Goal: Information Seeking & Learning: Compare options

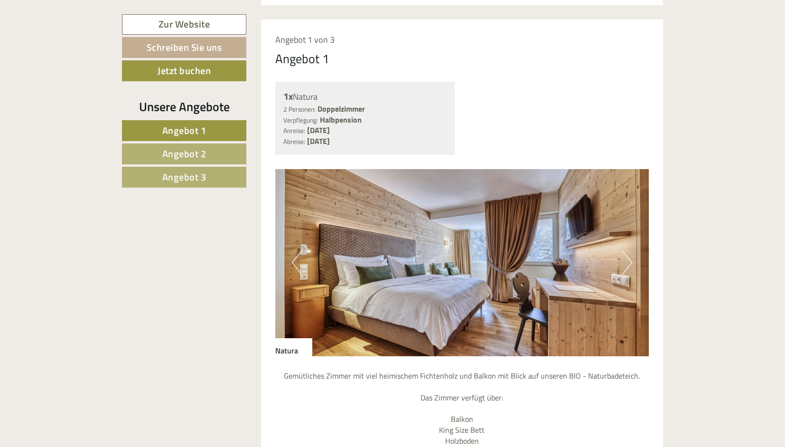
scroll to position [777, 0]
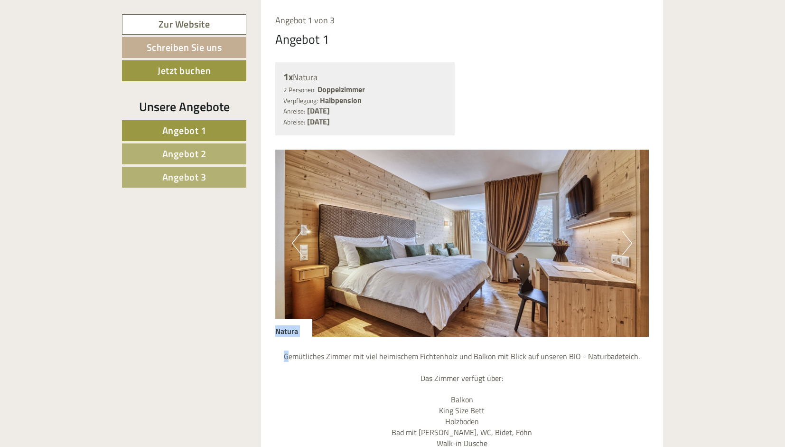
drag, startPoint x: 292, startPoint y: 337, endPoint x: 627, endPoint y: 225, distance: 353.3
click at [627, 225] on div "Previous Next Natura Gemütliches Zimmer mit viel heimischem Fichtenholz und Bal…" at bounding box center [462, 362] width 374 height 426
click at [627, 231] on button "Next" at bounding box center [627, 243] width 10 height 24
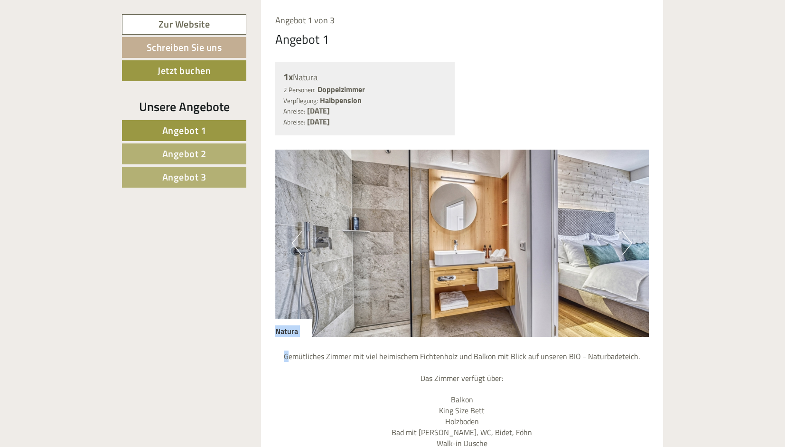
click at [627, 231] on button "Next" at bounding box center [627, 243] width 10 height 24
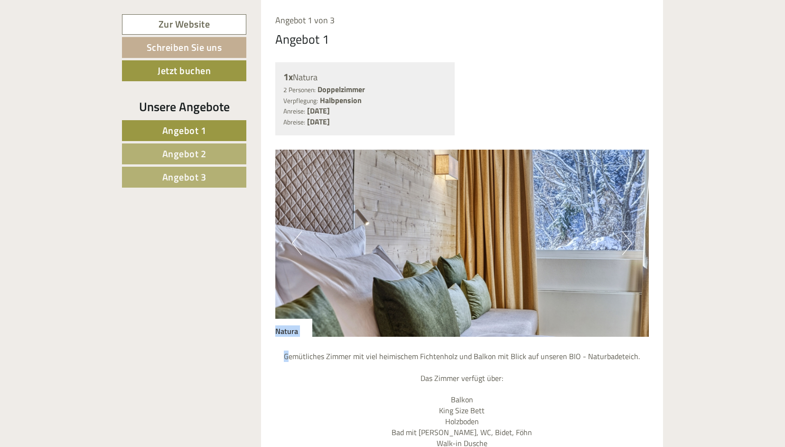
click at [627, 231] on button "Next" at bounding box center [627, 243] width 10 height 24
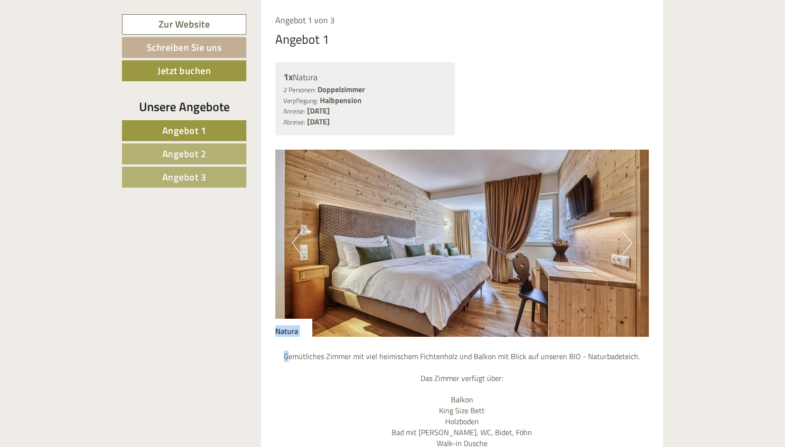
click at [627, 231] on button "Next" at bounding box center [627, 243] width 10 height 24
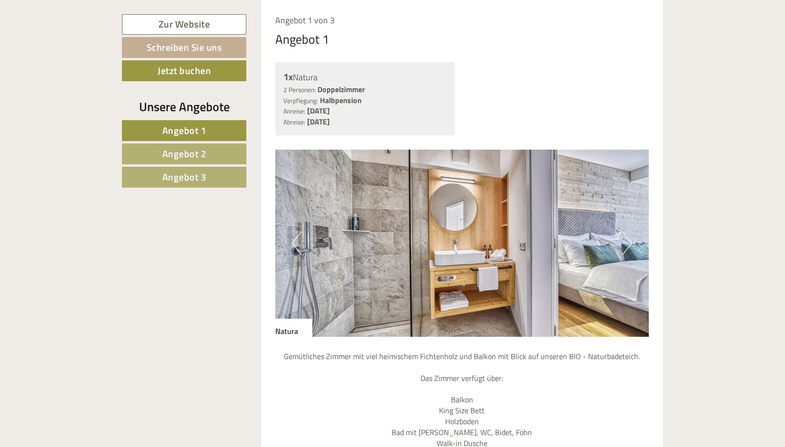
click at [514, 391] on p "Gemütliches Zimmer mit viel heimischem Fichtenholz und Balkon mit Blick auf uns…" at bounding box center [462, 454] width 374 height 206
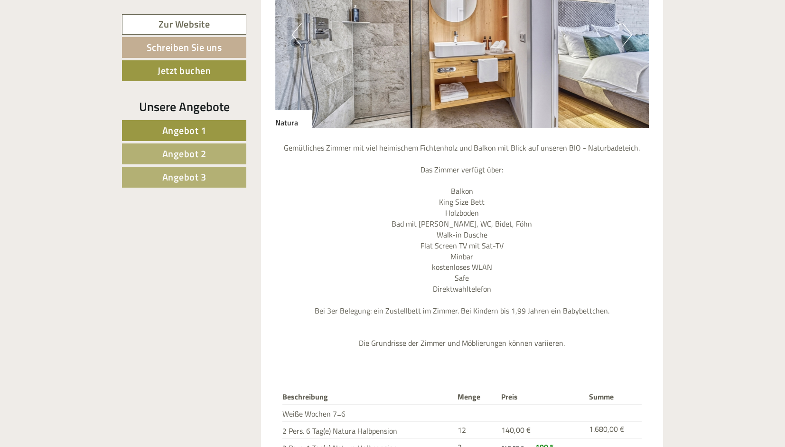
scroll to position [1062, 0]
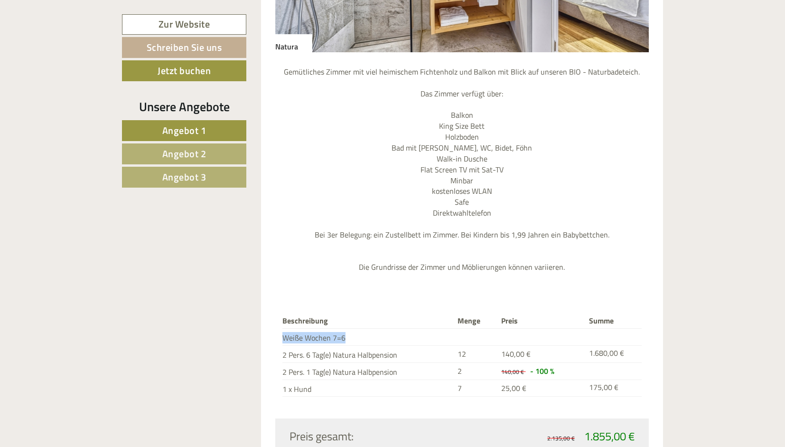
drag, startPoint x: 282, startPoint y: 319, endPoint x: 353, endPoint y: 316, distance: 71.3
click at [353, 328] on td "Weiße Wochen 7=6" at bounding box center [367, 336] width 171 height 17
drag, startPoint x: 579, startPoint y: 411, endPoint x: 638, endPoint y: 417, distance: 59.6
click at [638, 428] on div "2.135,00 € 1.855,00 €" at bounding box center [552, 436] width 180 height 16
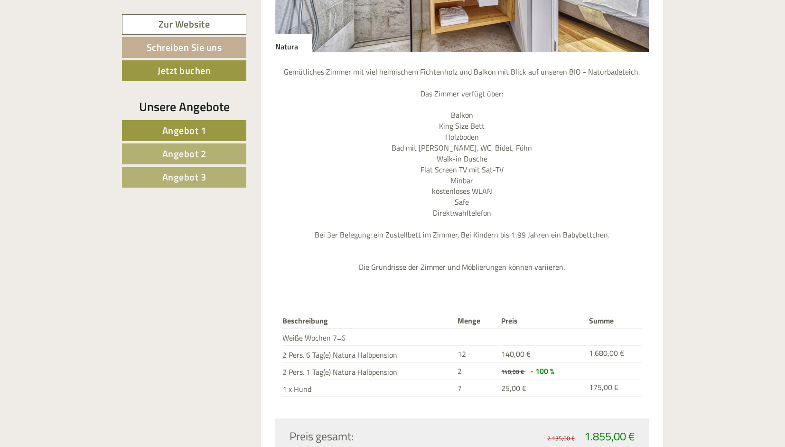
click at [638, 428] on div "2.135,00 € 1.855,00 €" at bounding box center [552, 436] width 180 height 16
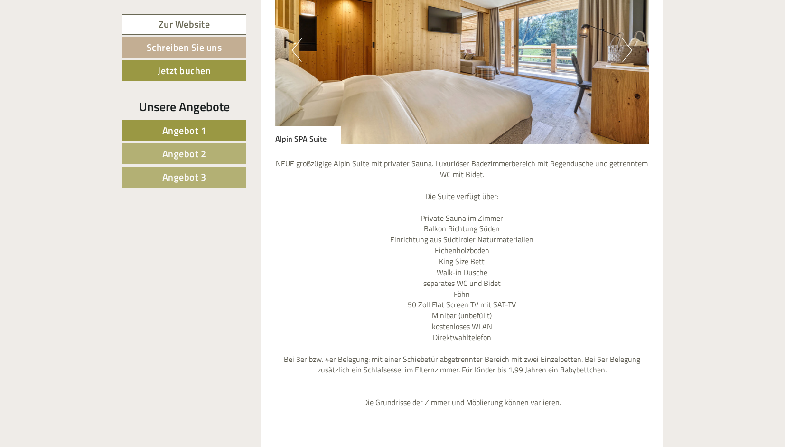
scroll to position [1785, 0]
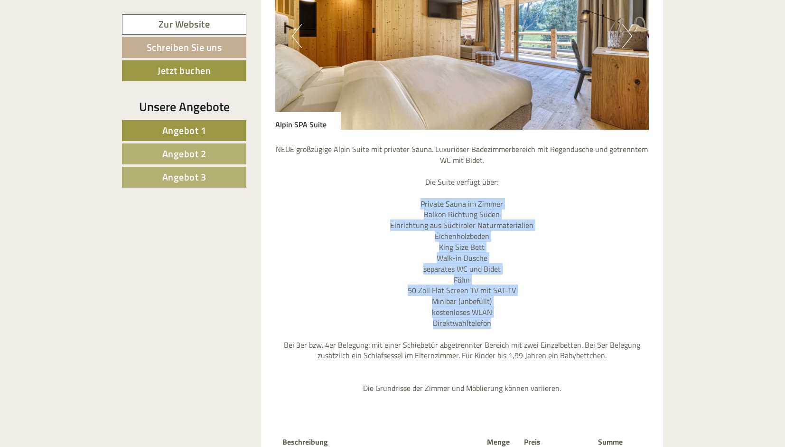
drag, startPoint x: 418, startPoint y: 181, endPoint x: 504, endPoint y: 310, distance: 154.8
click at [504, 310] on p "NEUE großzügige Alpin Suite mit privater Sauna. Luxuriöser Badezimmerbereich mi…" at bounding box center [462, 268] width 374 height 249
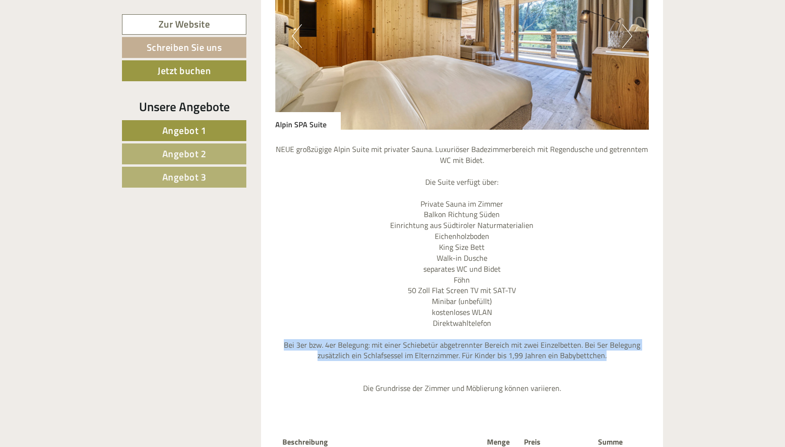
drag, startPoint x: 290, startPoint y: 325, endPoint x: 613, endPoint y: 340, distance: 323.6
click at [613, 340] on p "NEUE großzügige Alpin Suite mit privater Sauna. Luxuriöser Badezimmerbereich mi…" at bounding box center [462, 268] width 374 height 249
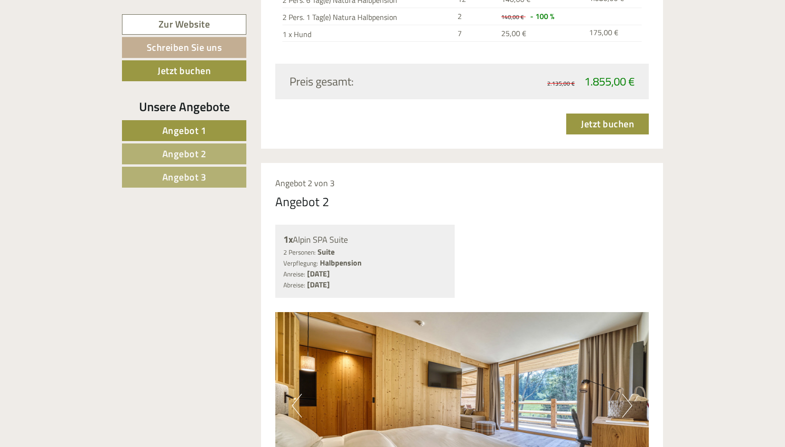
scroll to position [1424, 0]
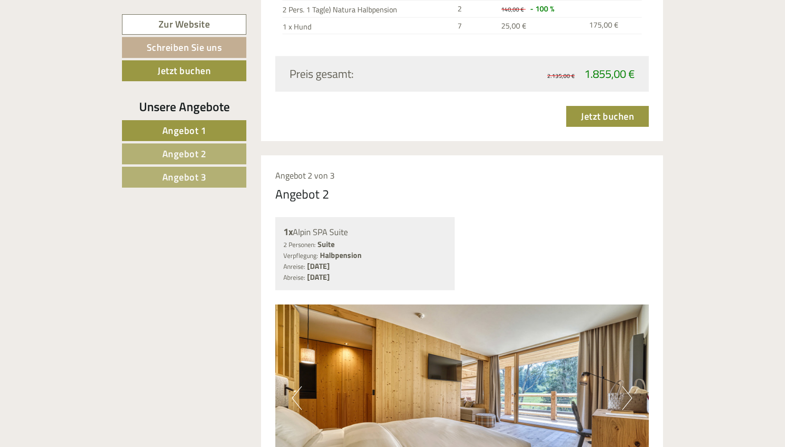
drag, startPoint x: 286, startPoint y: 208, endPoint x: 354, endPoint y: 218, distance: 69.0
click at [354, 225] on div "1x Alpin SPA Suite" at bounding box center [365, 232] width 164 height 14
drag, startPoint x: 282, startPoint y: 223, endPoint x: 430, endPoint y: 257, distance: 151.0
click at [430, 257] on div "1x Alpin SPA Suite 2 Personen: Suite Verpflegung: Halbpension Anreise: [DATE] A…" at bounding box center [365, 253] width 180 height 73
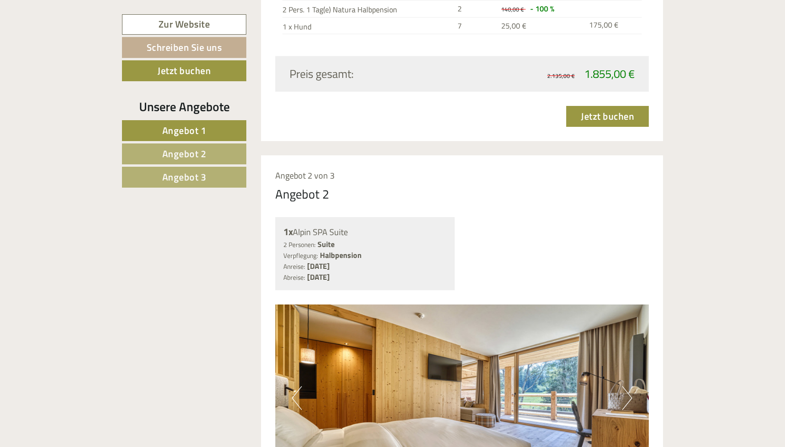
click at [430, 261] on div "Anreise: [DATE] Abreise: [DATE]" at bounding box center [365, 272] width 164 height 22
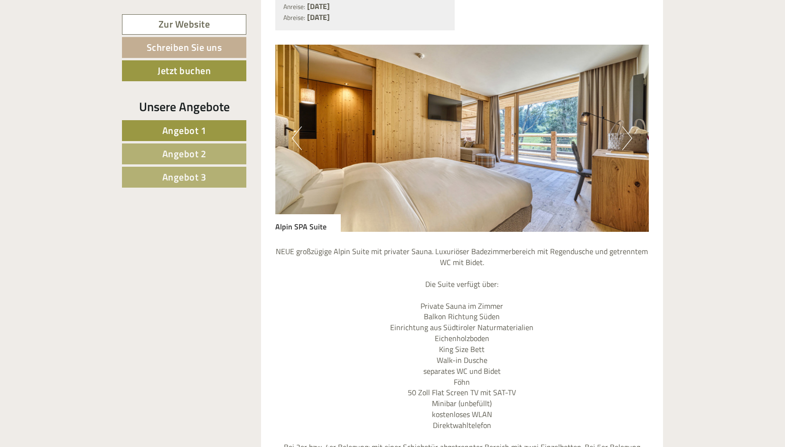
scroll to position [1691, 0]
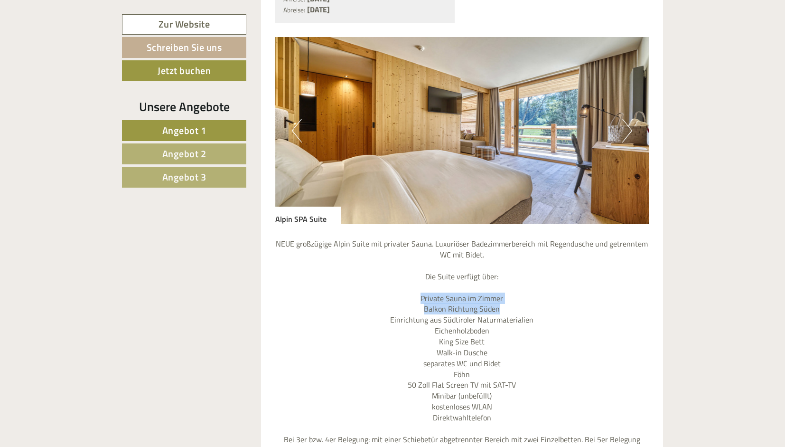
drag, startPoint x: 421, startPoint y: 279, endPoint x: 505, endPoint y: 288, distance: 83.5
click at [505, 288] on p "NEUE großzügige Alpin Suite mit privater Sauna. Luxuriöser Badezimmerbereich mi…" at bounding box center [462, 362] width 374 height 249
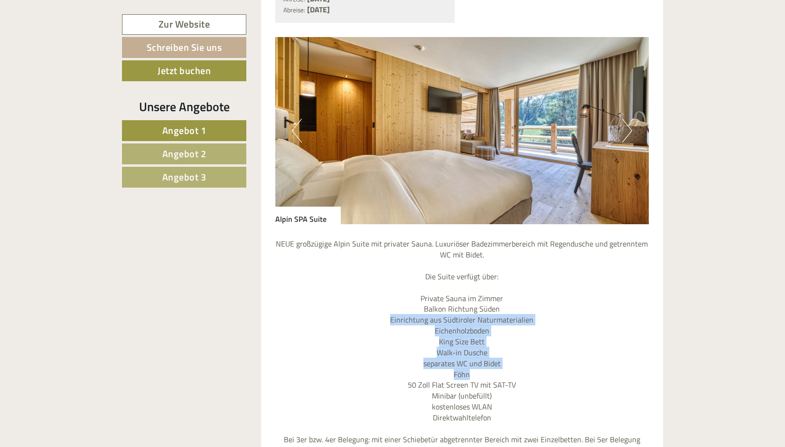
drag, startPoint x: 394, startPoint y: 296, endPoint x: 487, endPoint y: 359, distance: 111.8
click at [487, 359] on p "NEUE großzügige Alpin Suite mit privater Sauna. Luxuriöser Badezimmerbereich mi…" at bounding box center [462, 362] width 374 height 249
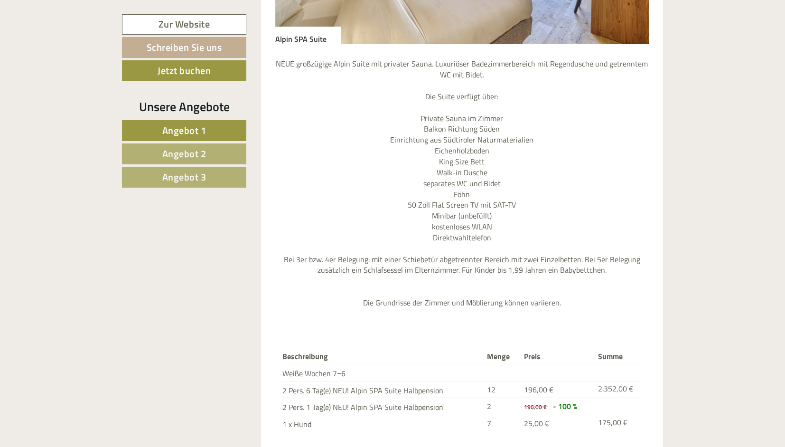
scroll to position [1878, 0]
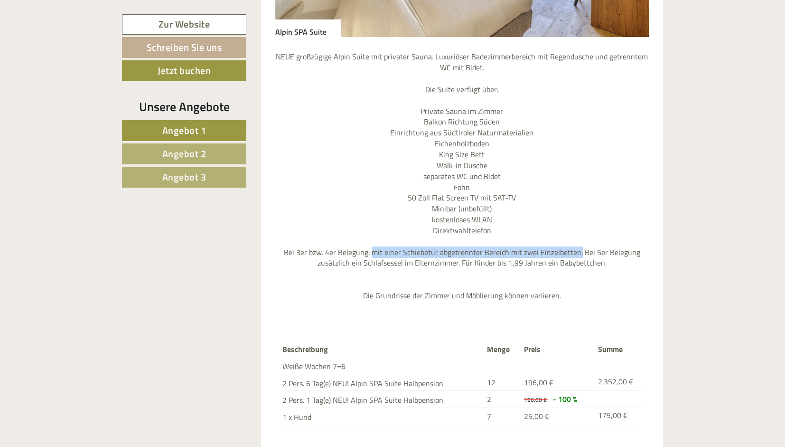
drag, startPoint x: 375, startPoint y: 235, endPoint x: 579, endPoint y: 230, distance: 204.6
click at [579, 230] on p "NEUE großzügige Alpin Suite mit privater Sauna. Luxuriöser Badezimmerbereich mi…" at bounding box center [462, 175] width 374 height 249
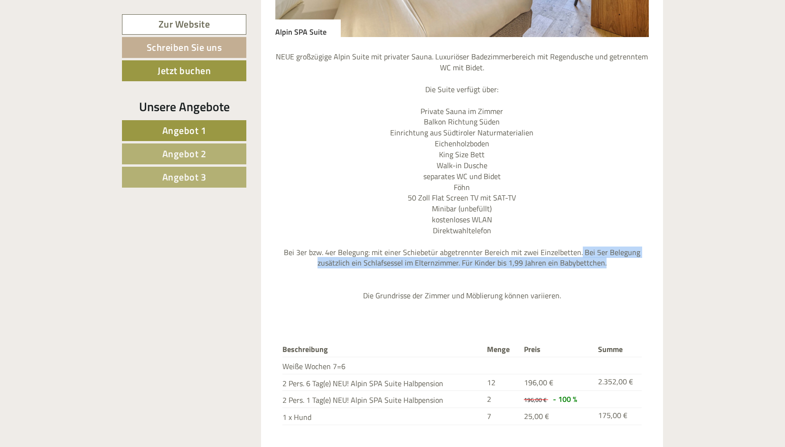
drag, startPoint x: 579, startPoint y: 230, endPoint x: 628, endPoint y: 247, distance: 51.9
click at [628, 247] on p "NEUE großzügige Alpin Suite mit privater Sauna. Luxuriöser Badezimmerbereich mi…" at bounding box center [462, 175] width 374 height 249
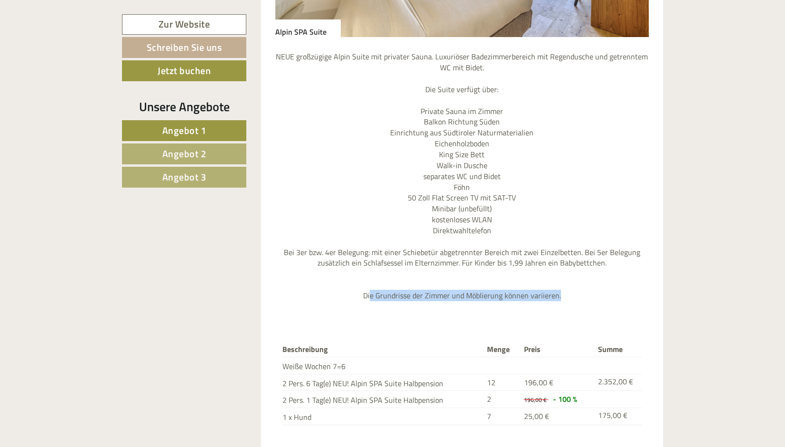
drag, startPoint x: 373, startPoint y: 276, endPoint x: 563, endPoint y: 282, distance: 189.9
click at [563, 282] on div "NEUE großzügige Alpin Suite mit privater Sauna. Luxuriöser Badezimmerbereich mi…" at bounding box center [462, 178] width 374 height 282
drag, startPoint x: 283, startPoint y: 365, endPoint x: 444, endPoint y: 365, distance: 160.9
click at [444, 374] on td "2 Pers. 6 Tag(e) NEU! Alpin SPA Suite Halbpension" at bounding box center [382, 382] width 201 height 17
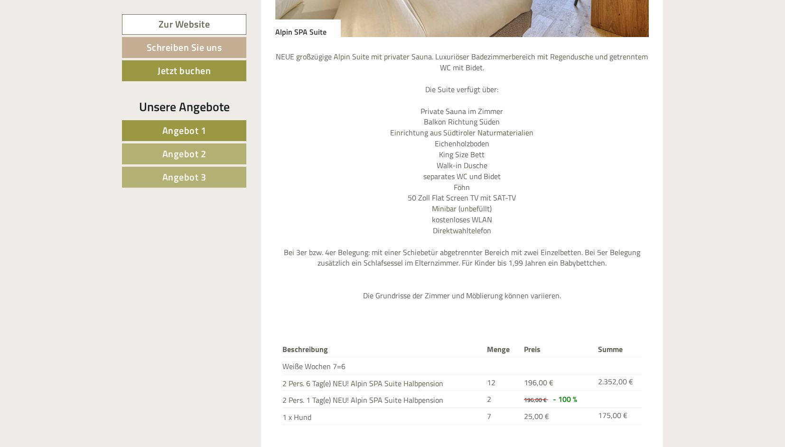
click at [497, 374] on td "12" at bounding box center [501, 382] width 37 height 17
click at [489, 374] on td "12" at bounding box center [501, 382] width 37 height 17
click at [480, 374] on td "2 Pers. 6 Tag(e) NEU! Alpin SPA Suite Halbpension" at bounding box center [382, 382] width 201 height 17
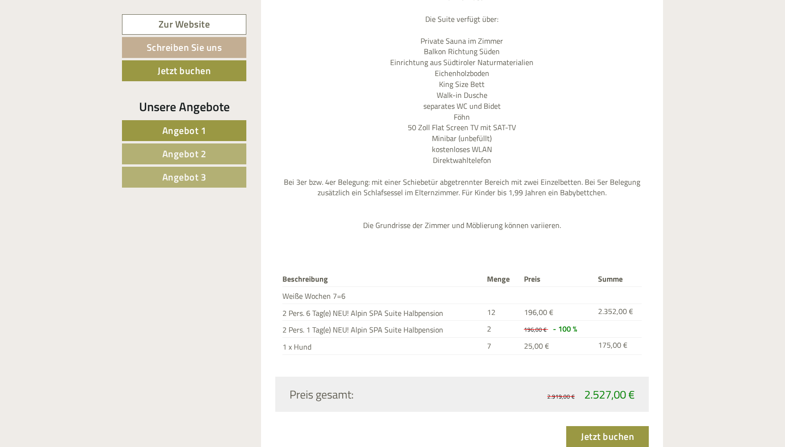
scroll to position [1949, 0]
click at [488, 302] on td "12" at bounding box center [501, 310] width 37 height 17
click at [494, 302] on td "12" at bounding box center [501, 310] width 37 height 17
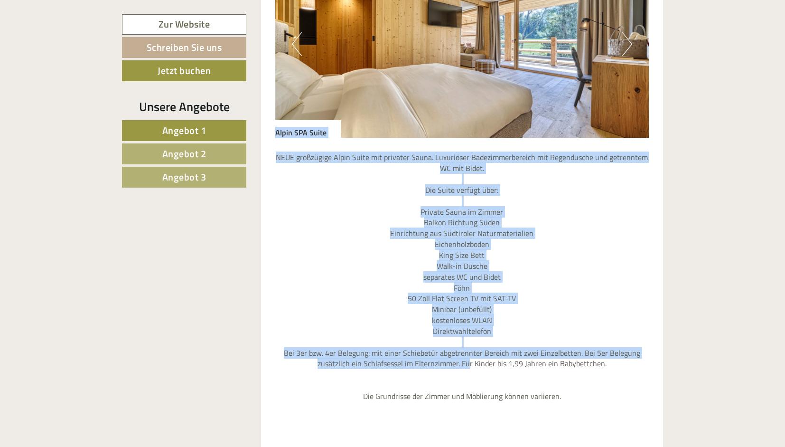
scroll to position [1090, 0]
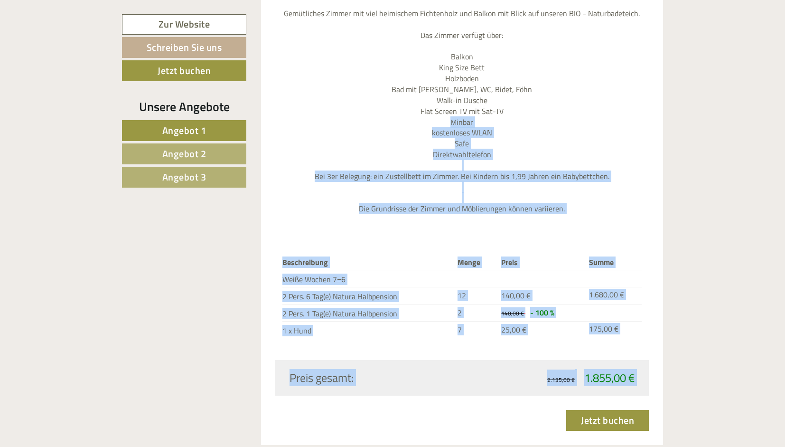
drag, startPoint x: 471, startPoint y: 345, endPoint x: 548, endPoint y: -57, distance: 409.7
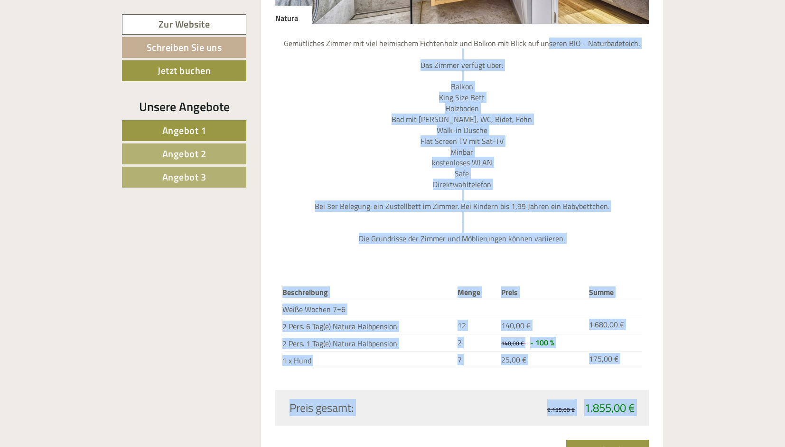
click at [486, 317] on td "12" at bounding box center [476, 325] width 44 height 17
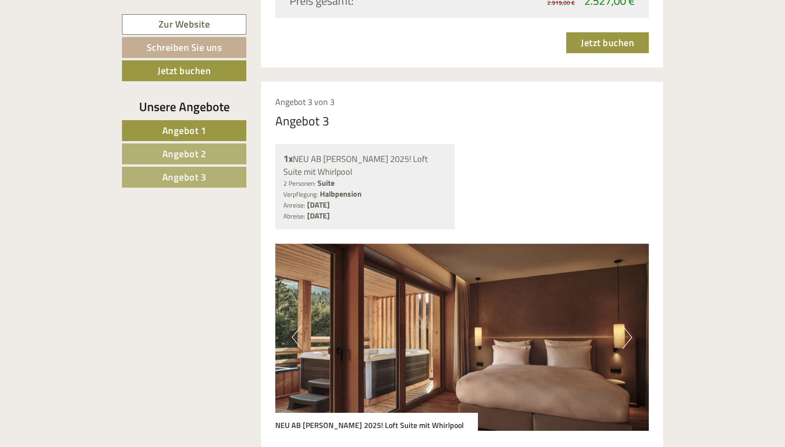
scroll to position [2344, 0]
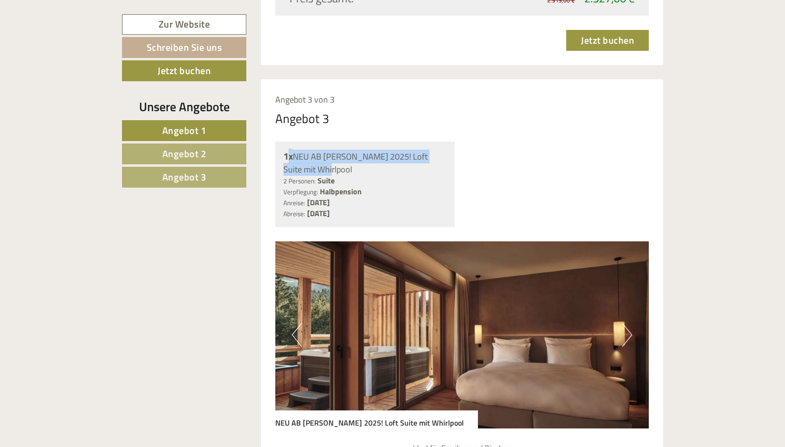
drag, startPoint x: 289, startPoint y: 135, endPoint x: 332, endPoint y: 145, distance: 44.8
click at [332, 149] on div "1x NEU AB [PERSON_NAME] 2025! Loft Suite mit Whirlpool" at bounding box center [365, 162] width 164 height 26
drag, startPoint x: 286, startPoint y: 183, endPoint x: 397, endPoint y: 187, distance: 111.1
click at [397, 197] on div "Anreise: [DATE] Abreise: [DATE]" at bounding box center [365, 208] width 164 height 22
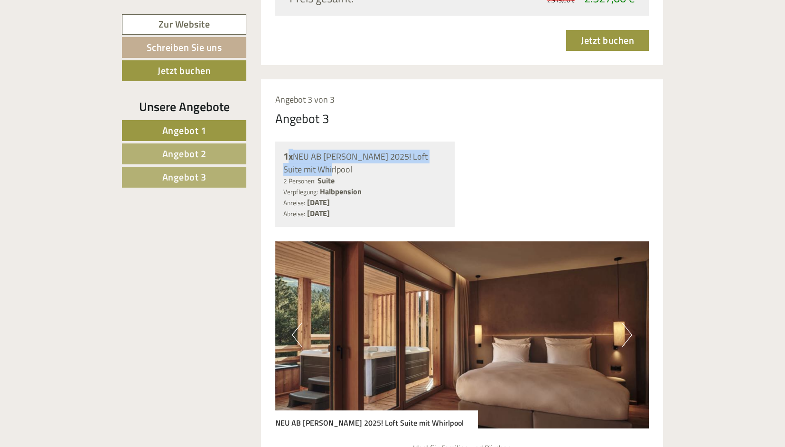
click at [397, 197] on div "Anreise: [DATE] Abreise: [DATE]" at bounding box center [365, 208] width 164 height 22
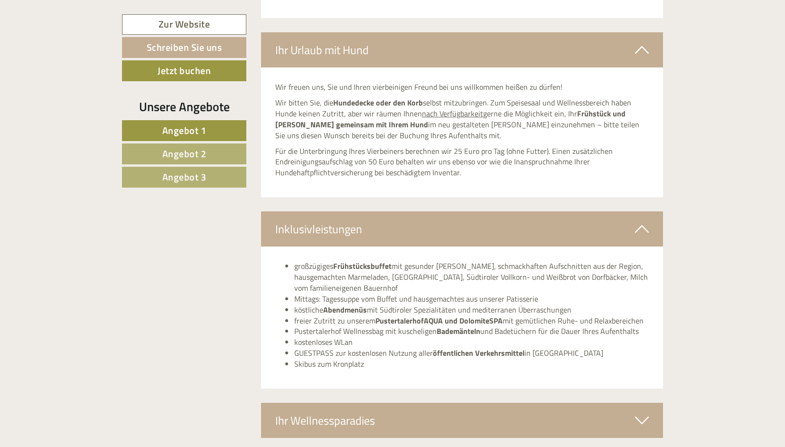
scroll to position [3210, 0]
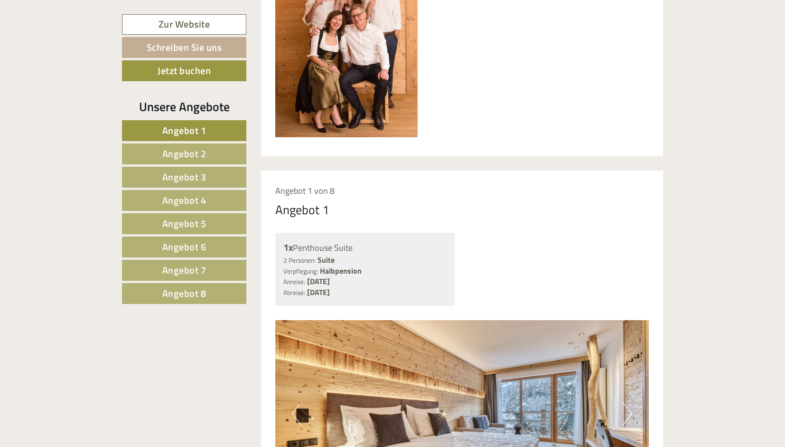
scroll to position [607, 0]
click at [206, 152] on link "Angebot 2" at bounding box center [184, 153] width 124 height 21
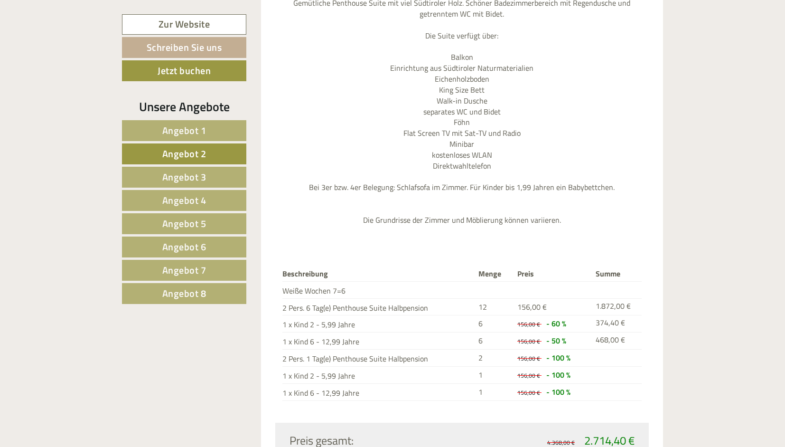
scroll to position [1131, 0]
drag, startPoint x: 581, startPoint y: 422, endPoint x: 647, endPoint y: 421, distance: 65.5
click at [647, 421] on div "Preis gesamt: 4.368,00 € 2.714,40 €" at bounding box center [462, 438] width 374 height 35
drag, startPoint x: 286, startPoint y: 286, endPoint x: 555, endPoint y: 283, distance: 269.1
click at [555, 297] on tr "2 Pers. 6 Tag(e) Penthouse Suite Halbpension 12 156,00 € 1.872,00 €" at bounding box center [462, 305] width 360 height 17
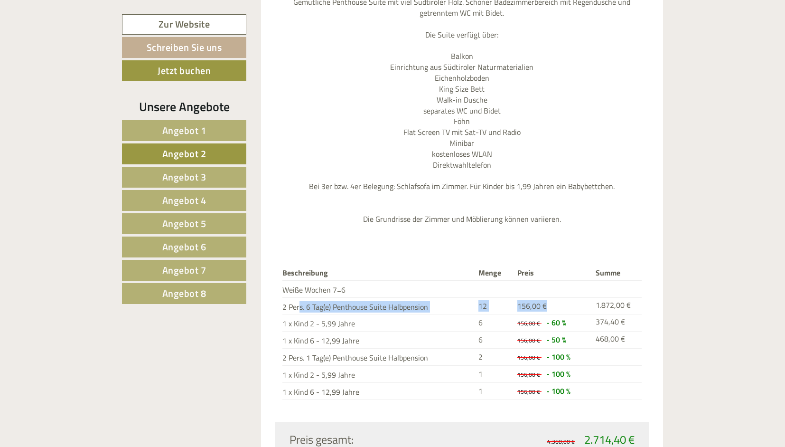
click at [555, 297] on td "156,00 €" at bounding box center [553, 305] width 78 height 17
drag, startPoint x: 284, startPoint y: 306, endPoint x: 577, endPoint y: 304, distance: 293.3
click at [577, 314] on tr "1 x Kind 2 - 5,99 Jahre 6 156,00 € - 60 % 374,40 €" at bounding box center [462, 322] width 360 height 17
click at [577, 314] on td "156,00 € - 60 %" at bounding box center [553, 322] width 78 height 17
drag, startPoint x: 578, startPoint y: 376, endPoint x: 281, endPoint y: 357, distance: 297.2
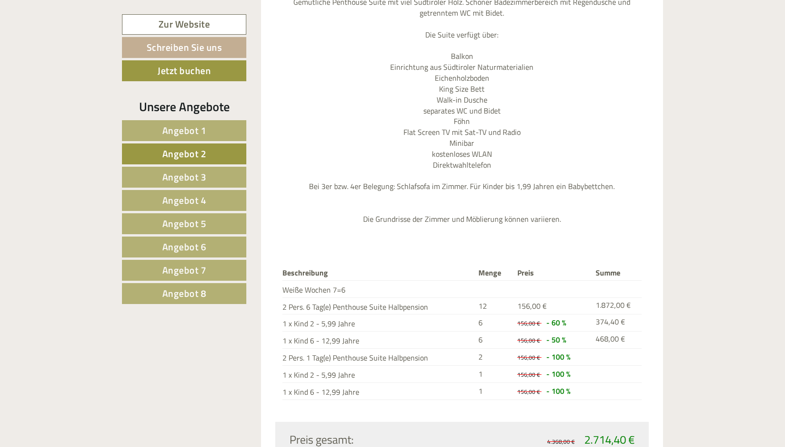
click at [281, 357] on div "Beschreibung Menge Preis Summe Weiße Wochen 7=6 2 Pers. 6 Tag(e) Penthouse Suit…" at bounding box center [462, 332] width 374 height 178
click at [395, 365] on td "1 x Kind 2 - 5,99 Jahre" at bounding box center [378, 373] width 192 height 17
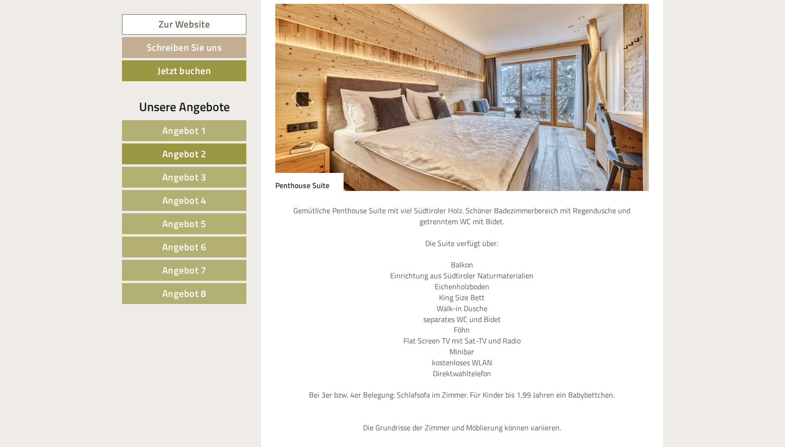
scroll to position [883, 0]
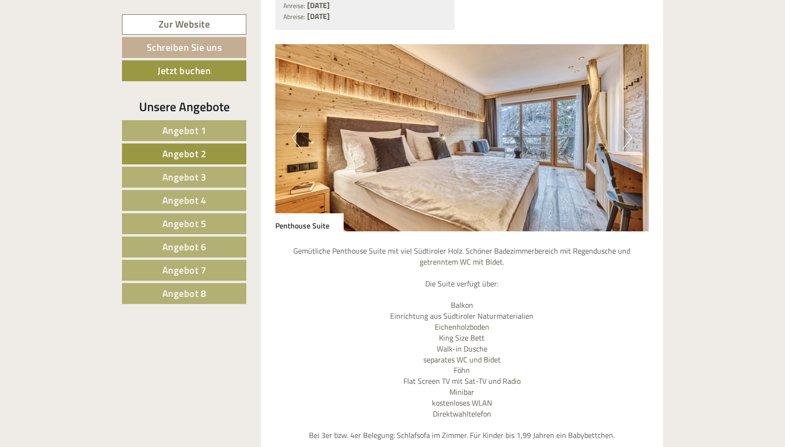
click at [192, 171] on span "Angebot 3" at bounding box center [184, 176] width 44 height 15
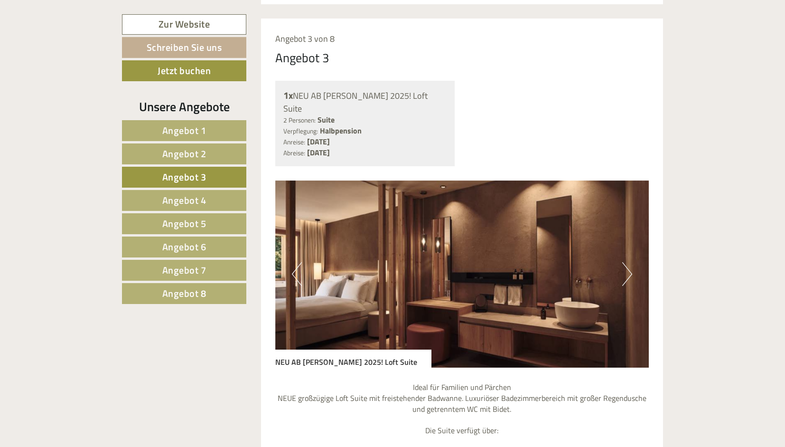
click at [178, 195] on span "Angebot 4" at bounding box center [184, 200] width 44 height 15
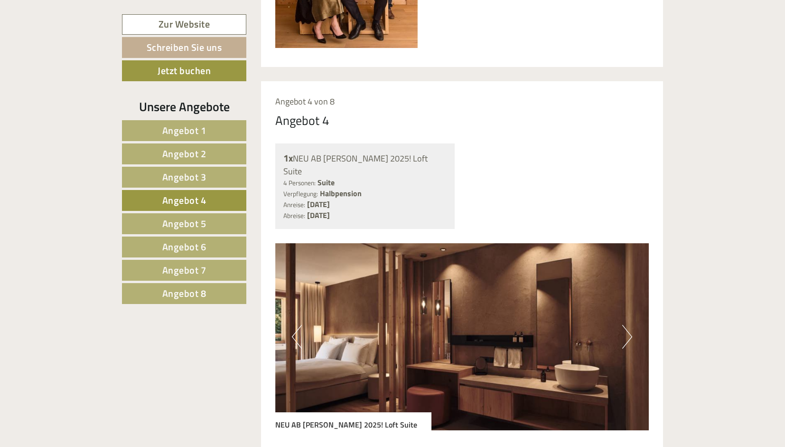
scroll to position [695, 0]
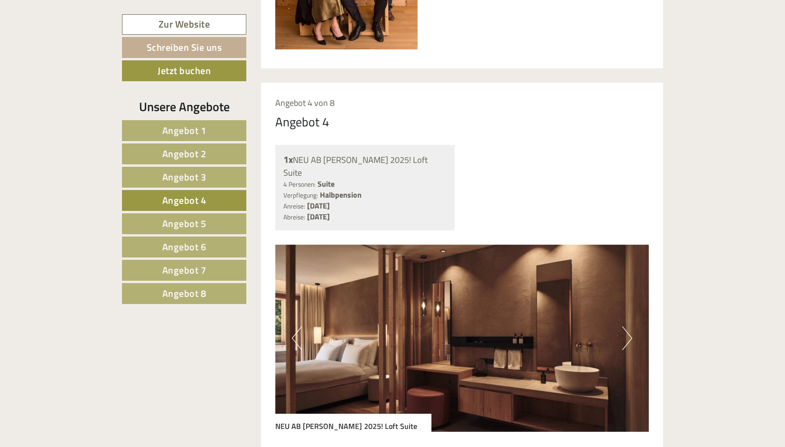
click at [632, 311] on img at bounding box center [462, 337] width 374 height 187
click at [624, 326] on button "Next" at bounding box center [627, 338] width 10 height 24
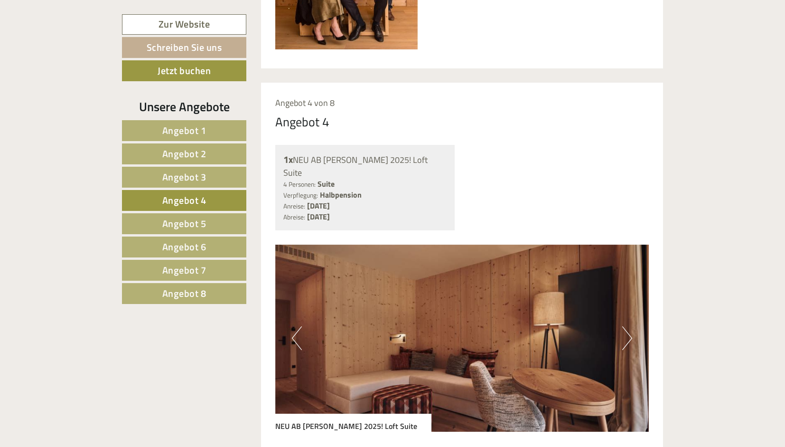
click at [624, 326] on button "Next" at bounding box center [627, 338] width 10 height 24
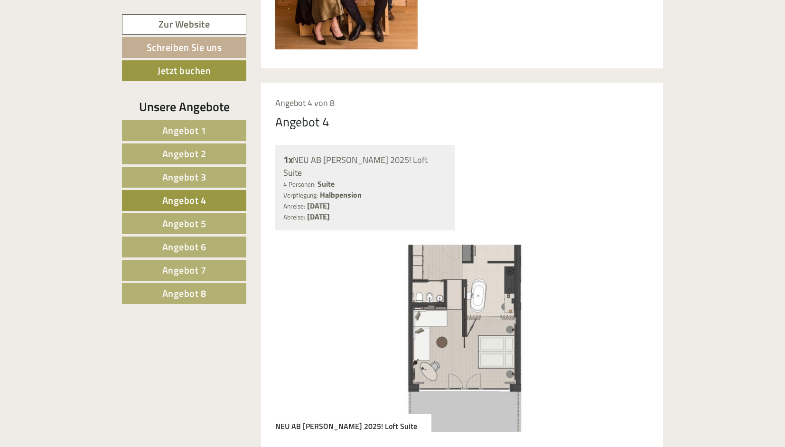
click at [624, 326] on button "Next" at bounding box center [627, 338] width 10 height 24
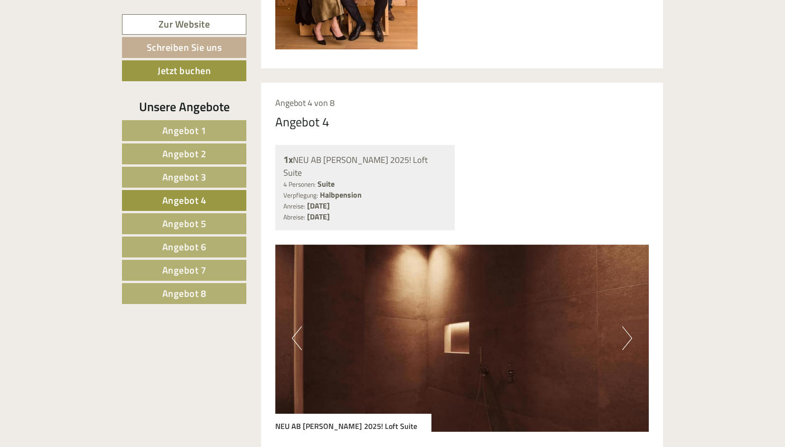
click at [217, 160] on link "Angebot 2" at bounding box center [184, 153] width 124 height 21
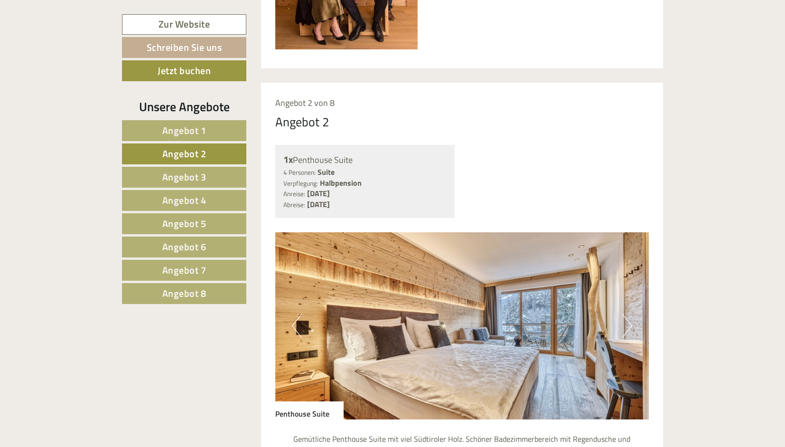
scroll to position [759, 0]
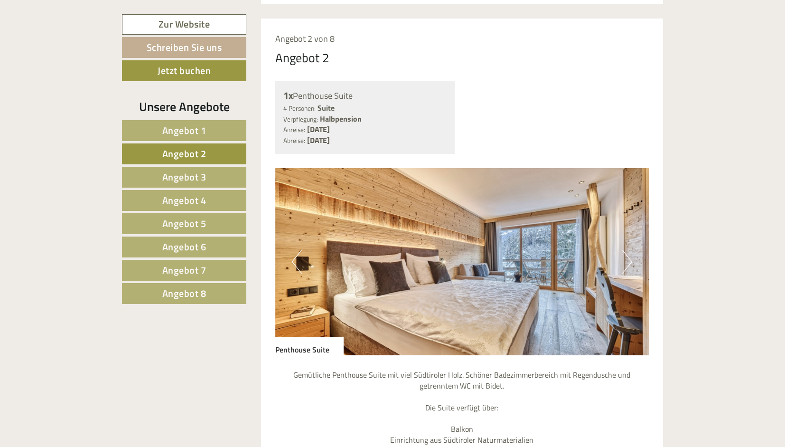
click at [624, 250] on button "Next" at bounding box center [627, 262] width 10 height 24
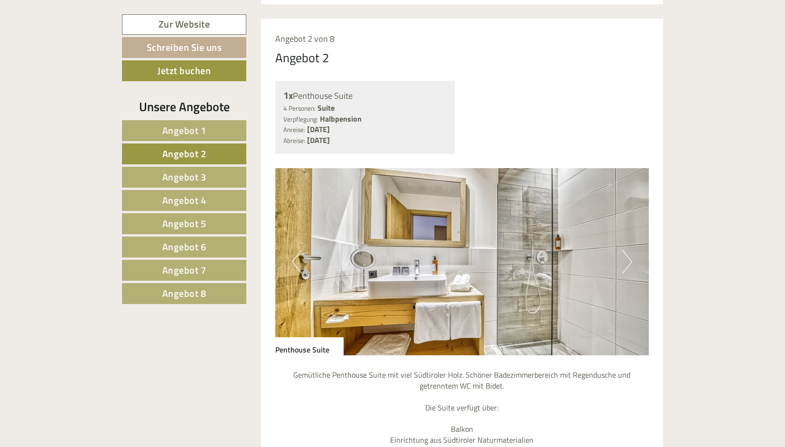
click at [624, 250] on button "Next" at bounding box center [627, 262] width 10 height 24
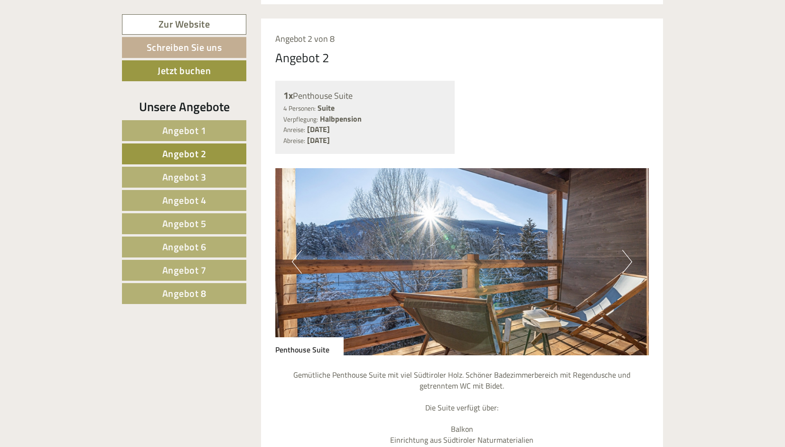
click at [624, 250] on button "Next" at bounding box center [627, 262] width 10 height 24
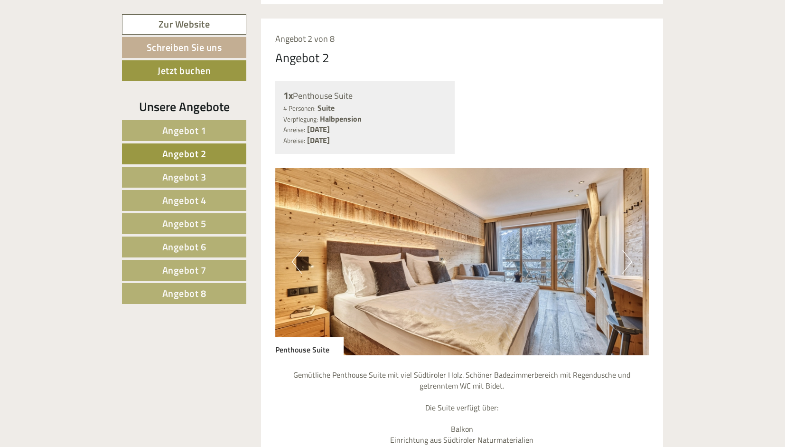
click at [624, 250] on button "Next" at bounding box center [627, 262] width 10 height 24
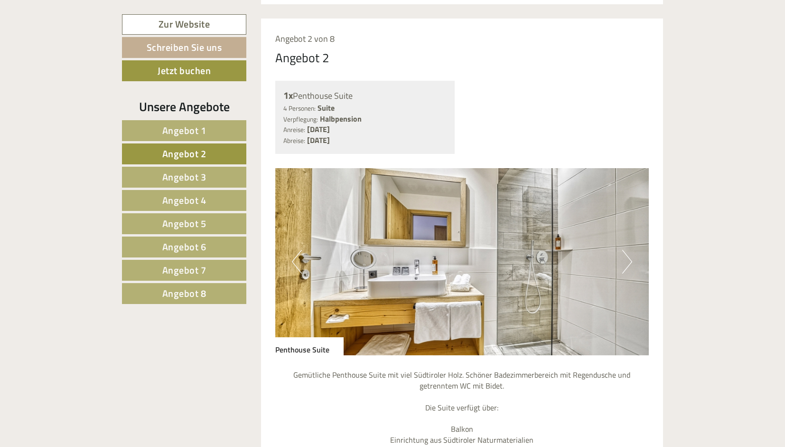
click at [624, 250] on button "Next" at bounding box center [627, 262] width 10 height 24
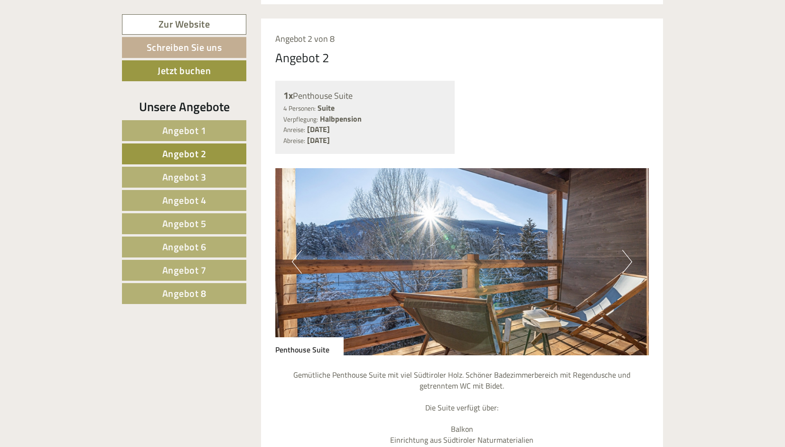
click at [624, 250] on button "Next" at bounding box center [627, 262] width 10 height 24
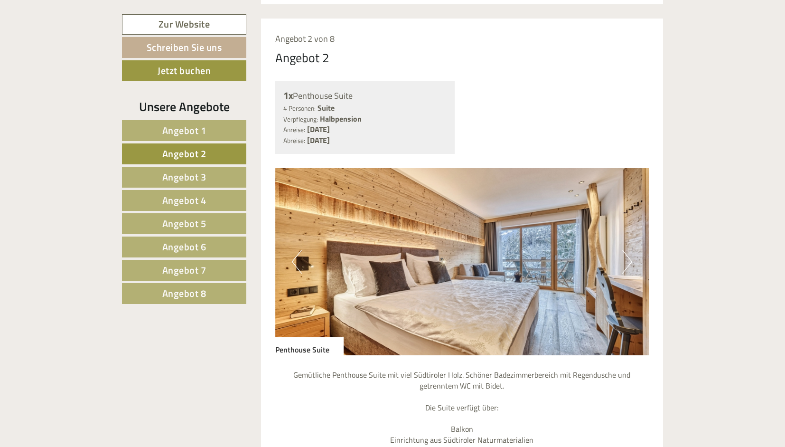
click at [624, 250] on button "Next" at bounding box center [627, 262] width 10 height 24
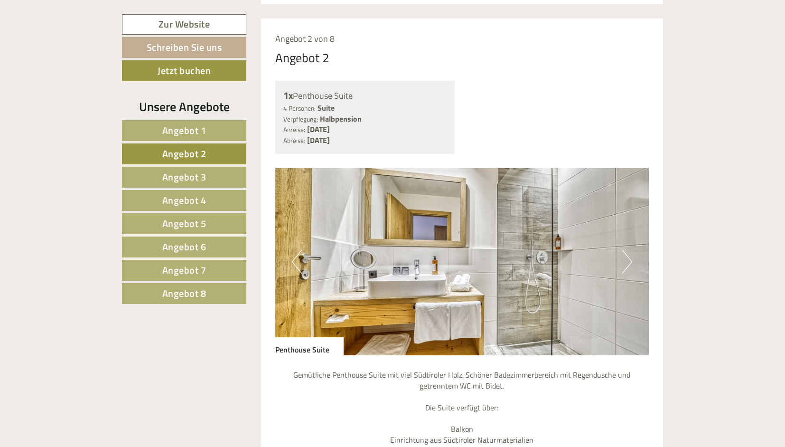
click at [198, 172] on span "Angebot 3" at bounding box center [184, 176] width 44 height 15
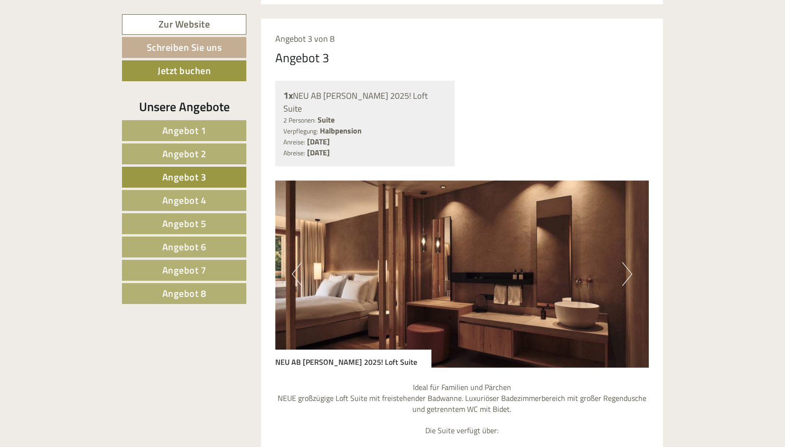
click at [627, 262] on button "Next" at bounding box center [627, 274] width 10 height 24
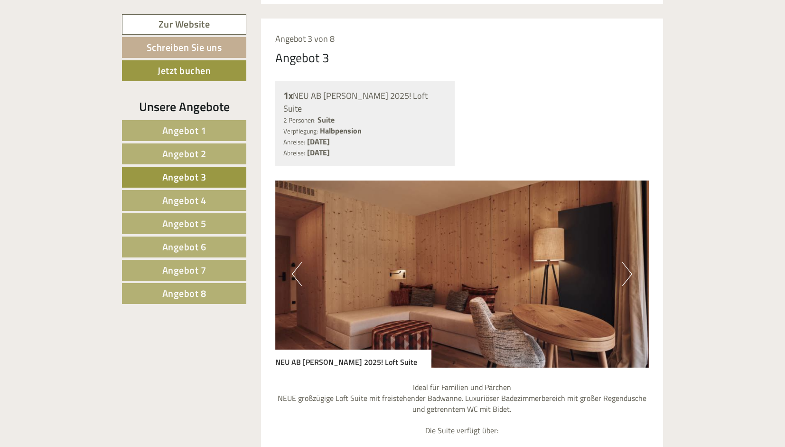
click at [627, 262] on button "Next" at bounding box center [627, 274] width 10 height 24
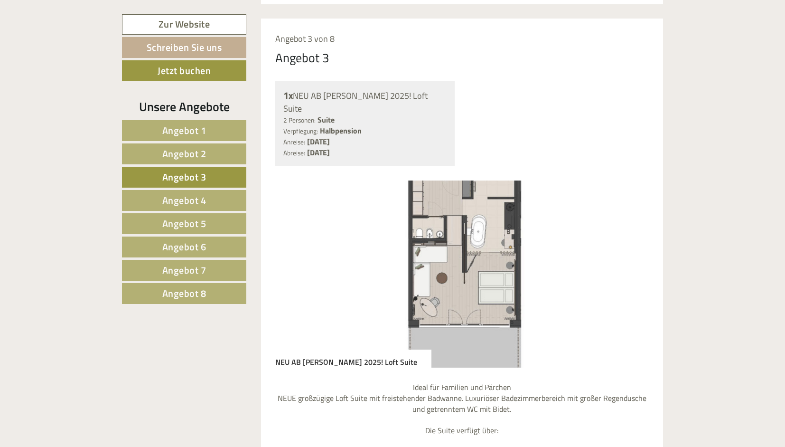
click at [627, 262] on button "Next" at bounding box center [627, 274] width 10 height 24
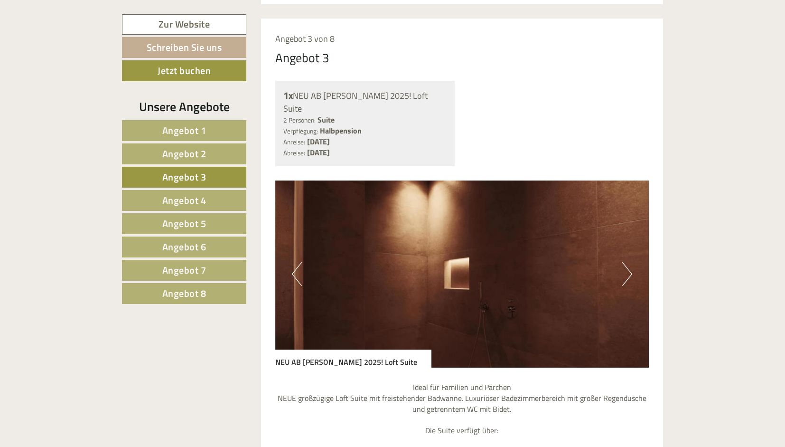
click at [627, 262] on button "Next" at bounding box center [627, 274] width 10 height 24
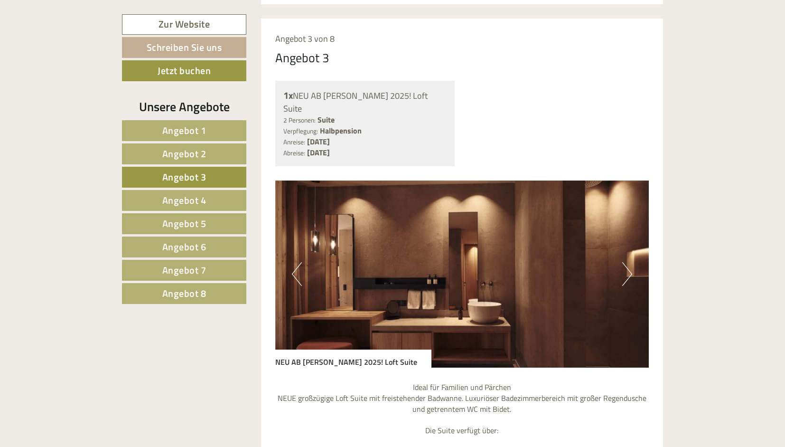
click at [627, 262] on button "Next" at bounding box center [627, 274] width 10 height 24
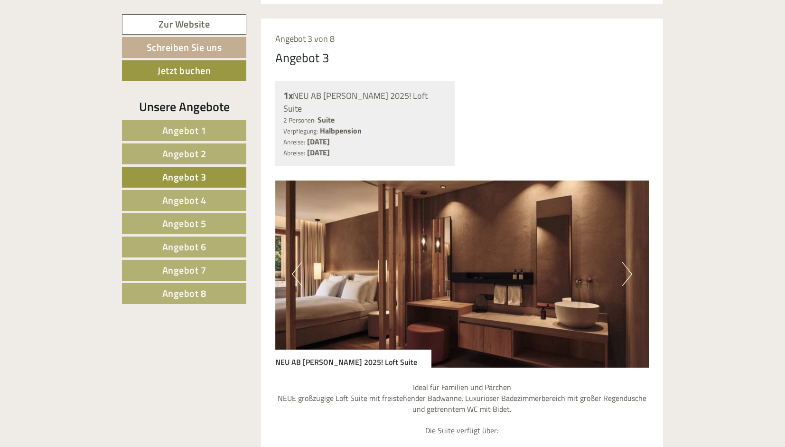
click at [197, 195] on span "Angebot 4" at bounding box center [184, 200] width 44 height 15
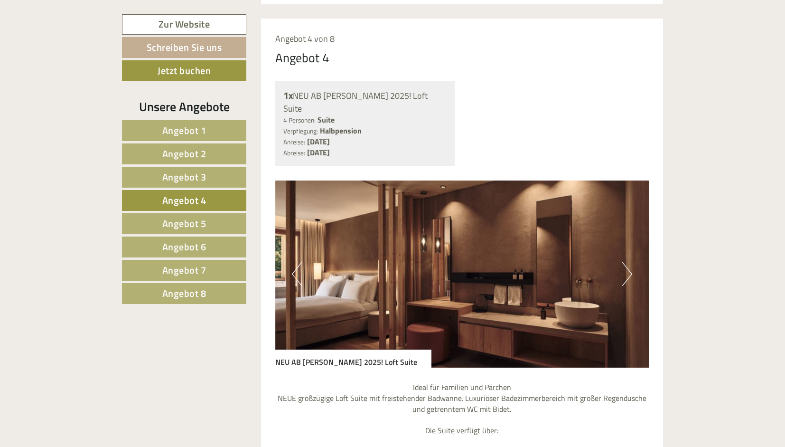
click at [198, 223] on span "Angebot 5" at bounding box center [184, 223] width 44 height 15
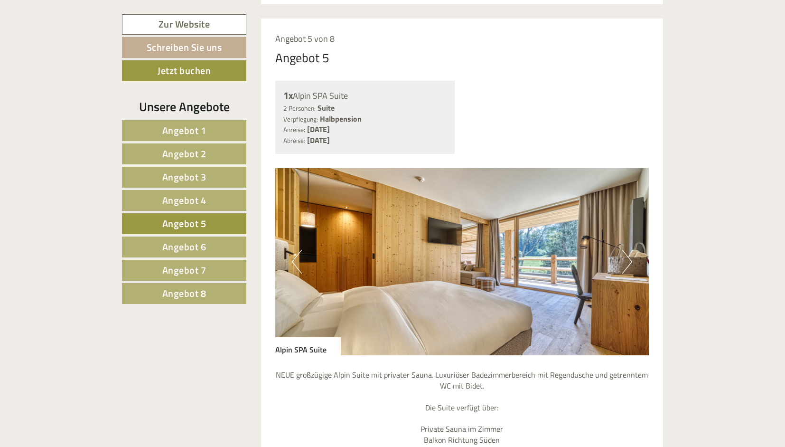
click at [201, 242] on span "Angebot 6" at bounding box center [184, 246] width 44 height 15
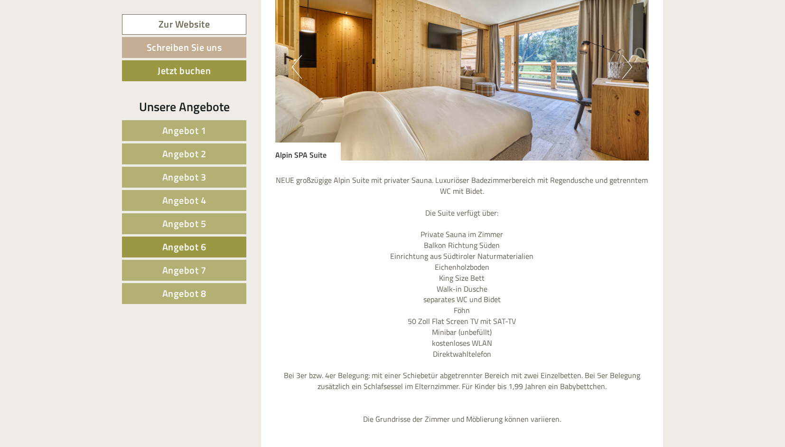
scroll to position [952, 0]
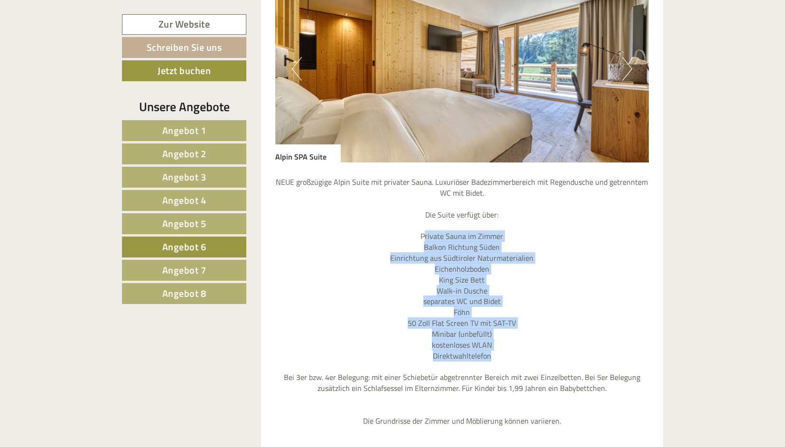
drag, startPoint x: 425, startPoint y: 215, endPoint x: 510, endPoint y: 342, distance: 152.6
click at [510, 342] on p "NEUE großzügige Alpin Suite mit privater Sauna. Luxuriöser Badezimmerbereich mi…" at bounding box center [462, 301] width 374 height 249
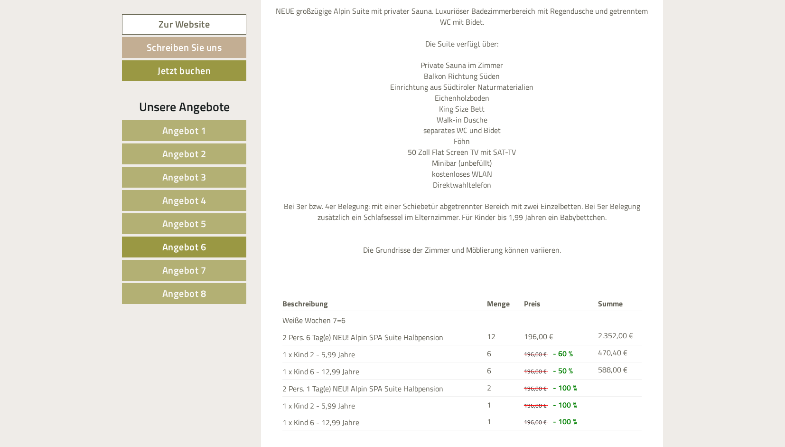
scroll to position [1122, 0]
drag, startPoint x: 283, startPoint y: 368, endPoint x: 494, endPoint y: 363, distance: 210.8
click at [494, 379] on tr "2 Pers. 1 Tag(e) NEU! Alpin SPA Suite Halbpension 2 196,00 € - 100 %" at bounding box center [462, 387] width 360 height 17
click at [494, 379] on td "2" at bounding box center [501, 387] width 37 height 17
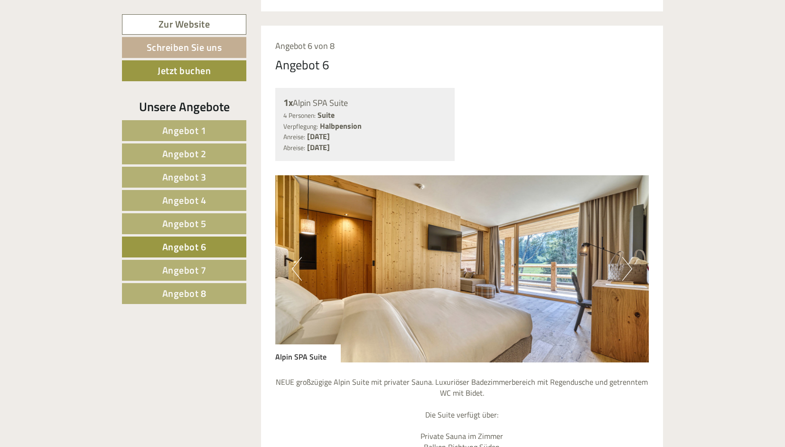
scroll to position [748, 0]
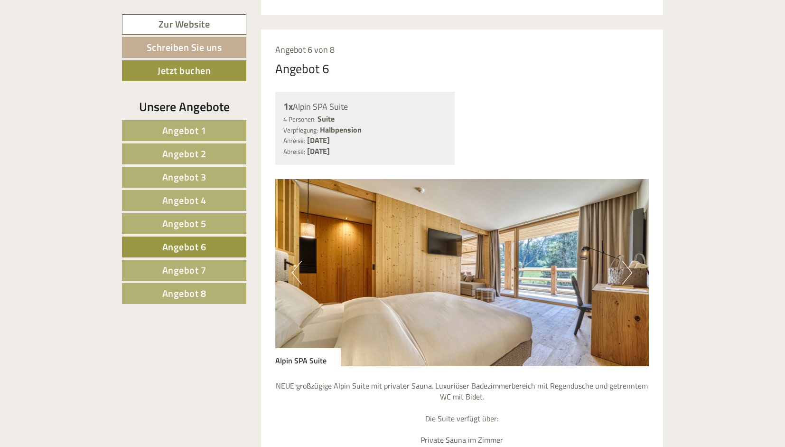
click at [196, 269] on span "Angebot 7" at bounding box center [184, 269] width 44 height 15
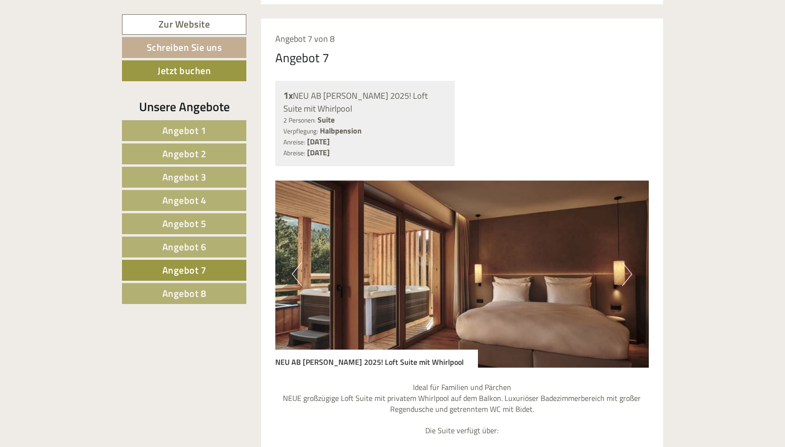
click at [206, 291] on link "Angebot 8" at bounding box center [184, 293] width 124 height 21
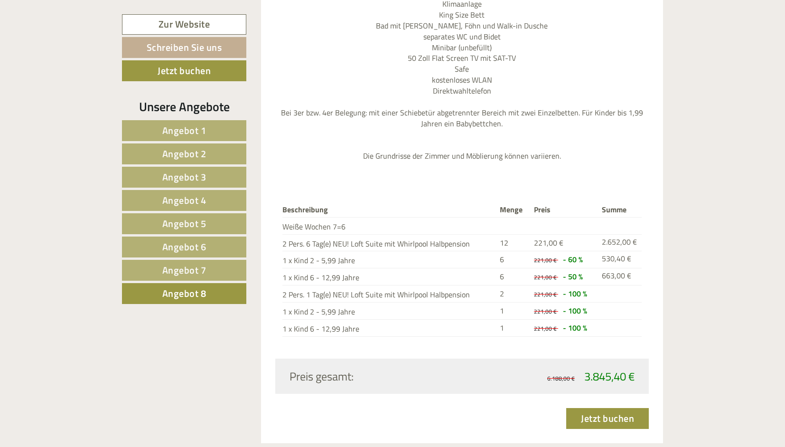
scroll to position [1249, 0]
click at [209, 156] on link "Angebot 2" at bounding box center [184, 153] width 124 height 21
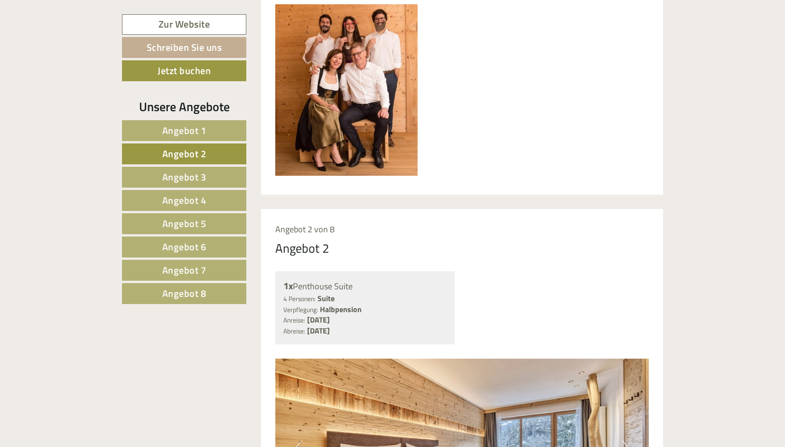
scroll to position [783, 0]
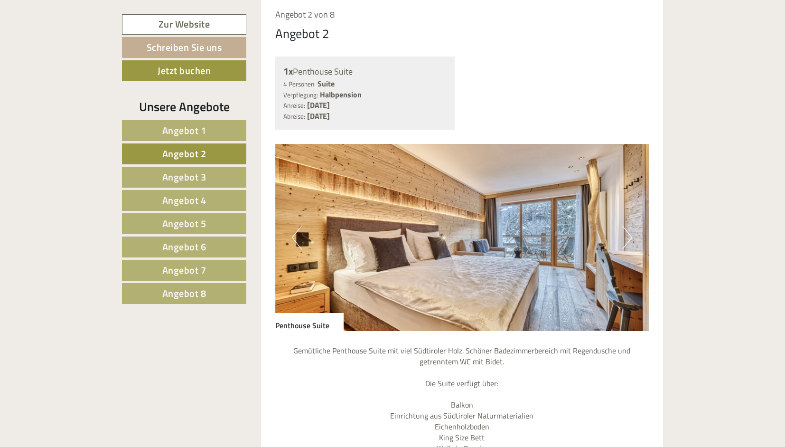
click at [462, 278] on img at bounding box center [462, 237] width 374 height 187
click at [297, 313] on div "Penthouse Suite" at bounding box center [309, 322] width 68 height 18
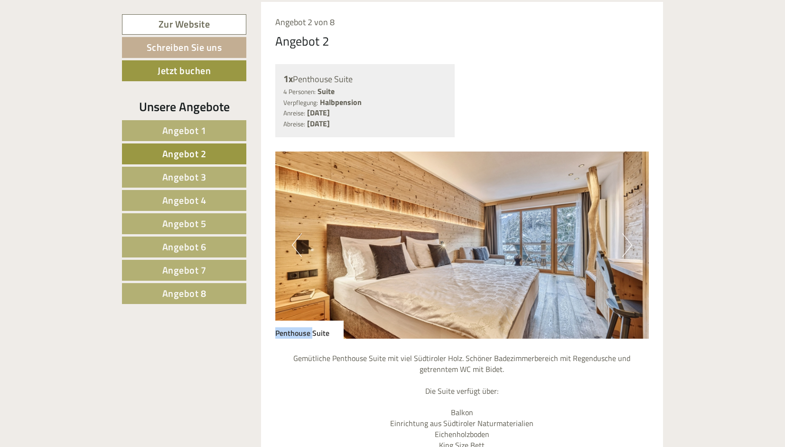
scroll to position [776, 0]
click at [630, 233] on button "Next" at bounding box center [627, 245] width 10 height 24
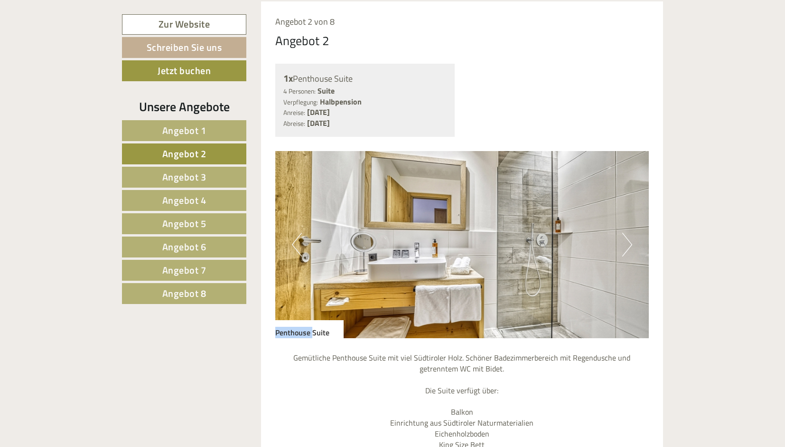
click at [630, 233] on button "Next" at bounding box center [627, 245] width 10 height 24
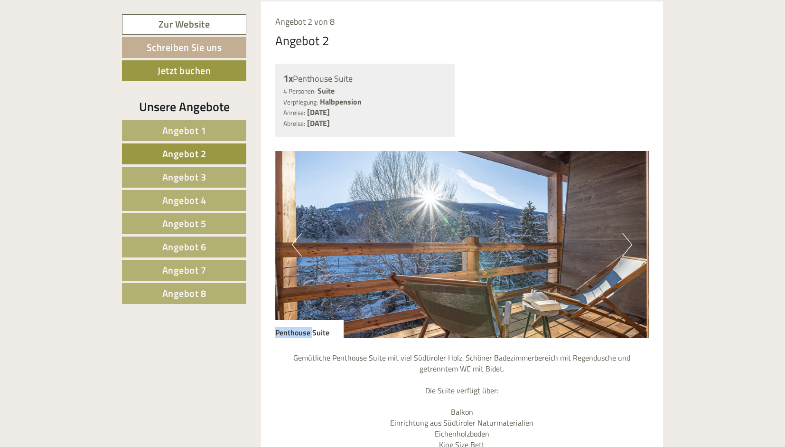
click at [630, 233] on button "Next" at bounding box center [627, 245] width 10 height 24
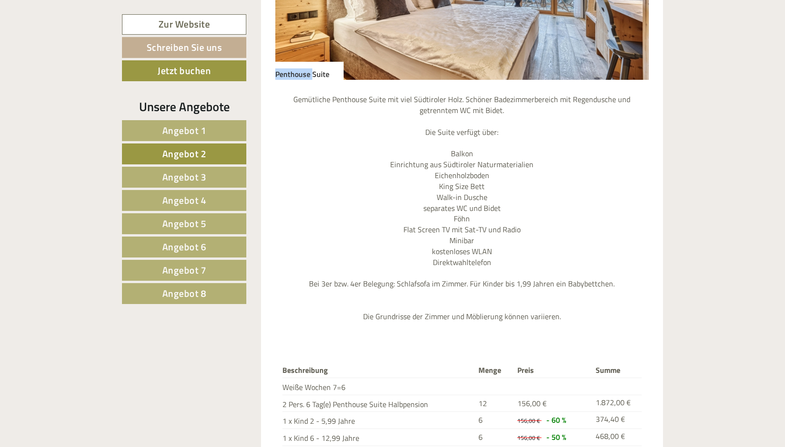
scroll to position [1035, 0]
drag, startPoint x: 316, startPoint y: 264, endPoint x: 396, endPoint y: 263, distance: 80.2
click at [396, 263] on p "Gemütliche Penthouse Suite mit viel Südtiroler Holz. Schöner Badezimmerbereich …" at bounding box center [462, 207] width 374 height 228
click at [424, 261] on p "Gemütliche Penthouse Suite mit viel Südtiroler Holz. Schöner Badezimmerbereich …" at bounding box center [462, 207] width 374 height 228
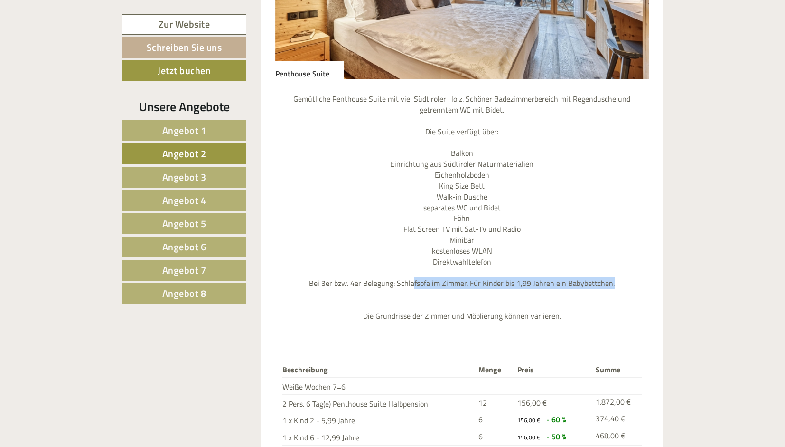
drag, startPoint x: 415, startPoint y: 263, endPoint x: 613, endPoint y: 266, distance: 197.9
click at [613, 266] on p "Gemütliche Penthouse Suite mit viel Südtiroler Holz. Schöner Badezimmerbereich …" at bounding box center [462, 207] width 374 height 228
drag, startPoint x: 613, startPoint y: 266, endPoint x: 518, endPoint y: 263, distance: 95.4
click at [518, 263] on p "Gemütliche Penthouse Suite mit viel Südtiroler Holz. Schöner Badezimmerbereich …" at bounding box center [462, 207] width 374 height 228
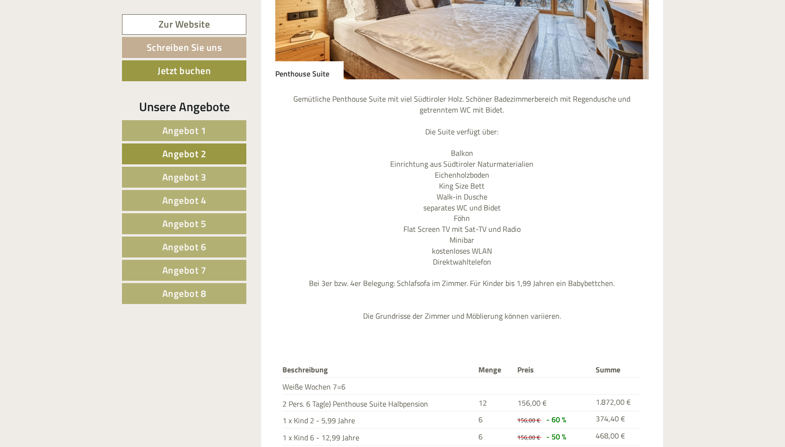
click at [559, 276] on p "Gemütliche Penthouse Suite mit viel Südtiroler Holz. Schöner Badezimmerbereich …" at bounding box center [462, 207] width 374 height 228
click at [369, 297] on p "Gemütliche Penthouse Suite mit viel Südtiroler Holz. Schöner Badezimmerbereich …" at bounding box center [462, 207] width 374 height 228
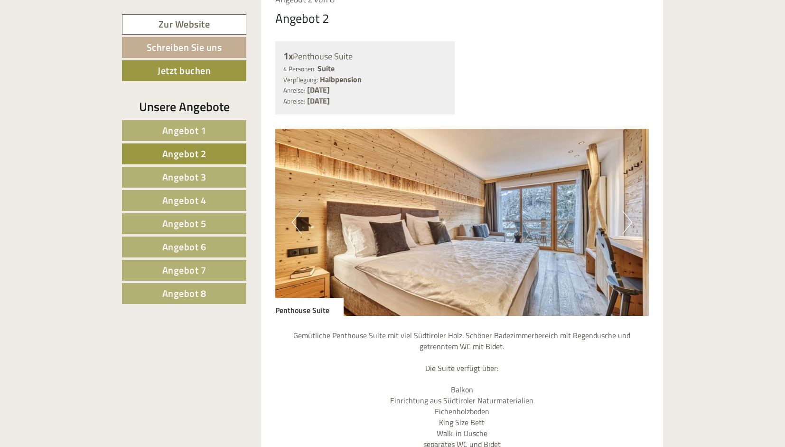
click at [632, 194] on img at bounding box center [462, 222] width 374 height 187
click at [628, 210] on button "Next" at bounding box center [627, 222] width 10 height 24
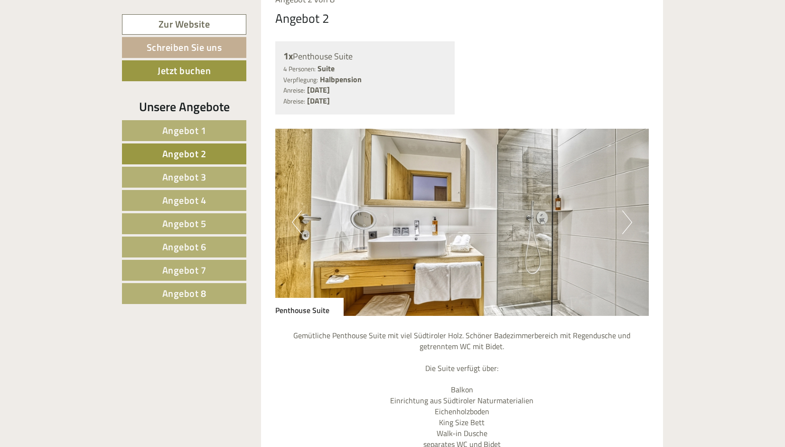
click at [628, 210] on button "Next" at bounding box center [627, 222] width 10 height 24
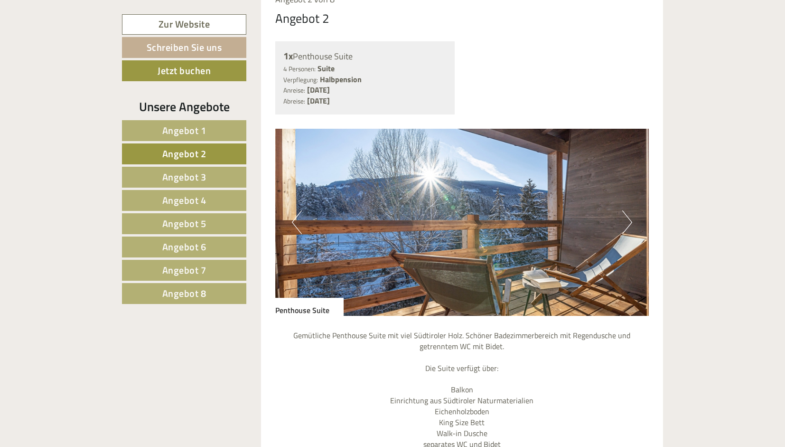
click at [628, 210] on button "Next" at bounding box center [627, 222] width 10 height 24
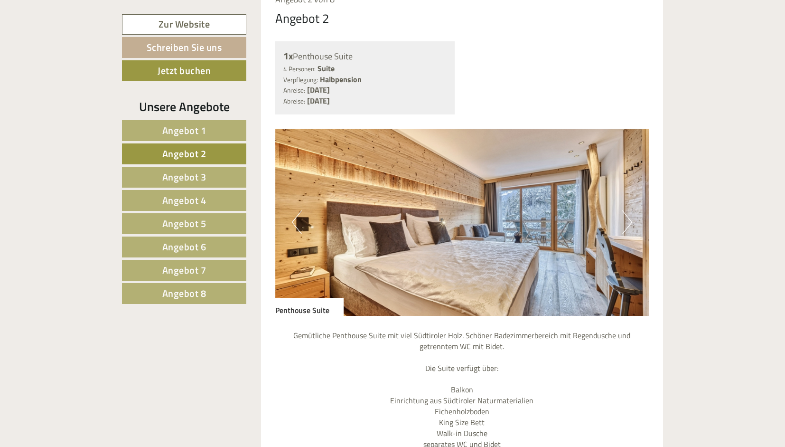
click at [482, 210] on img at bounding box center [462, 222] width 374 height 187
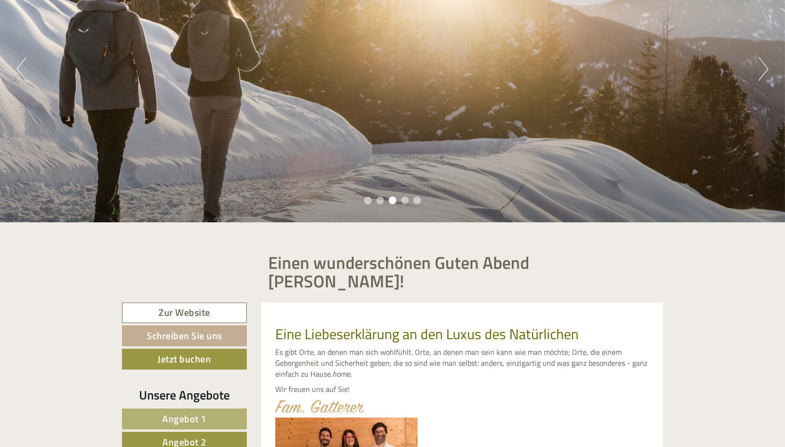
scroll to position [0, 0]
